Goal: Navigation & Orientation: Find specific page/section

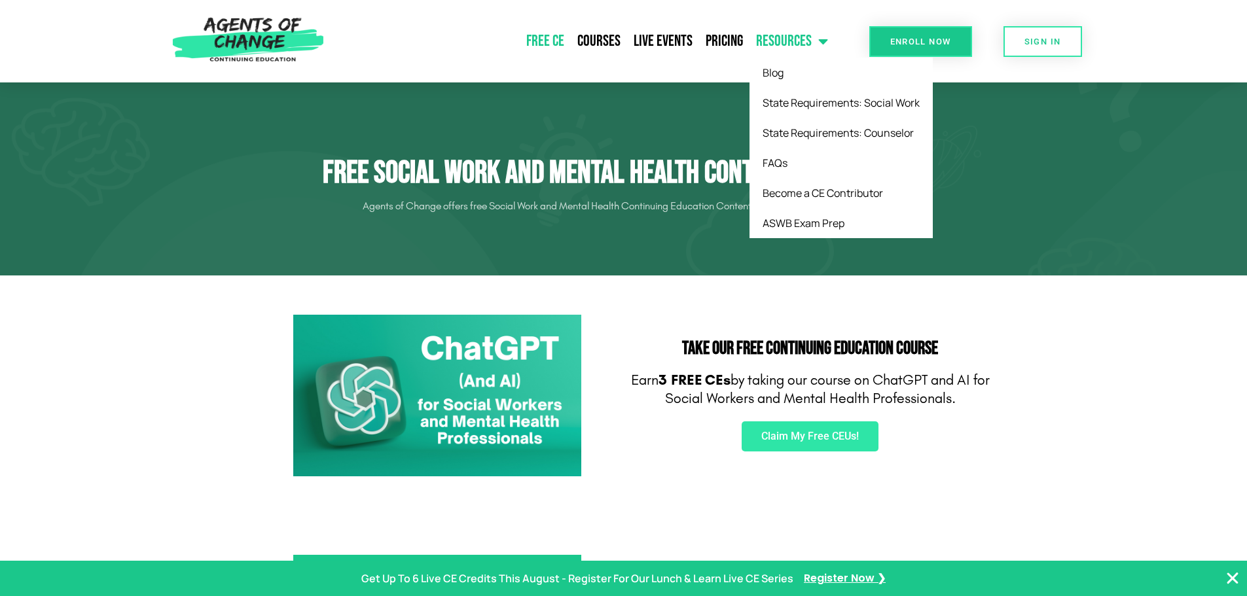
click at [789, 39] on link "Resources" at bounding box center [791, 41] width 85 height 33
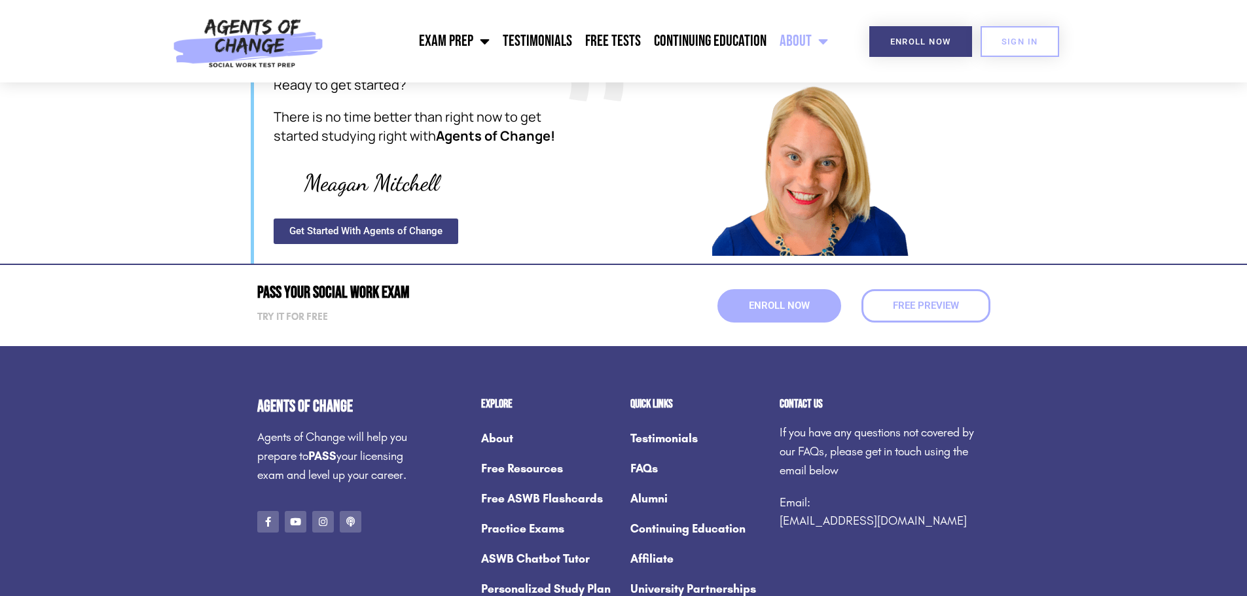
scroll to position [1636, 0]
